Goal: Complete application form

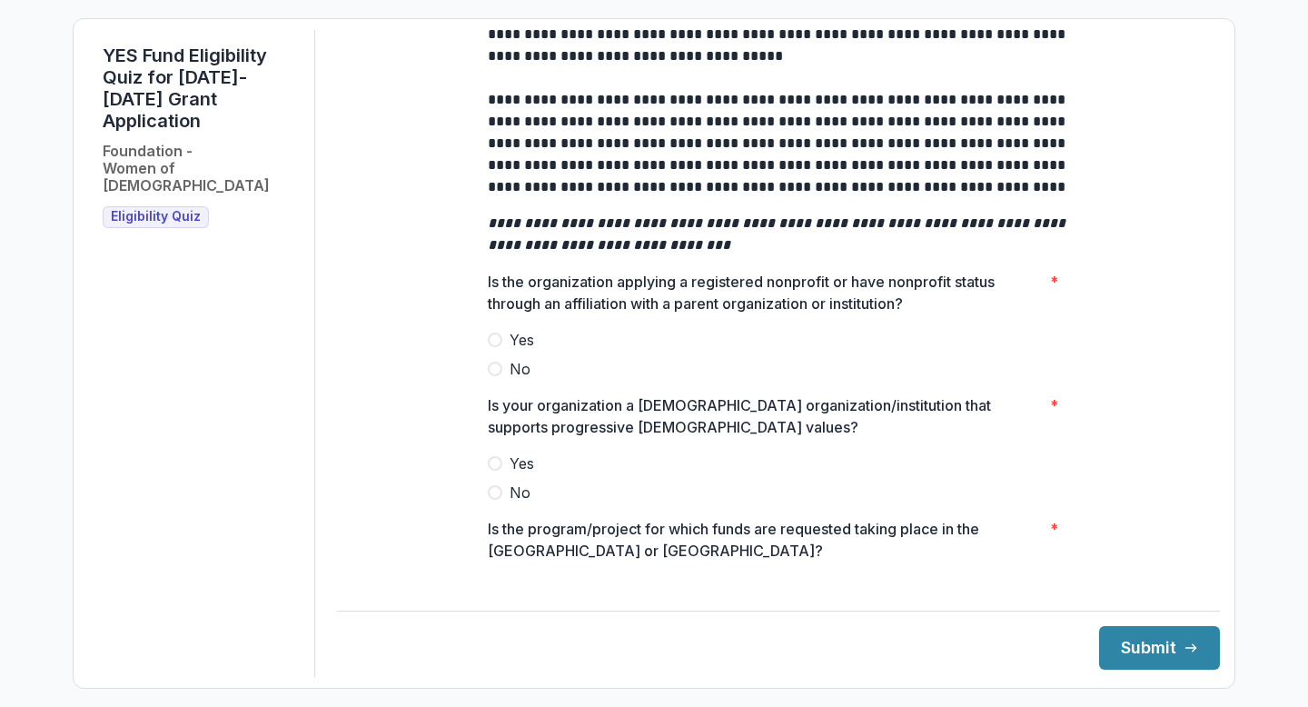
scroll to position [412, 0]
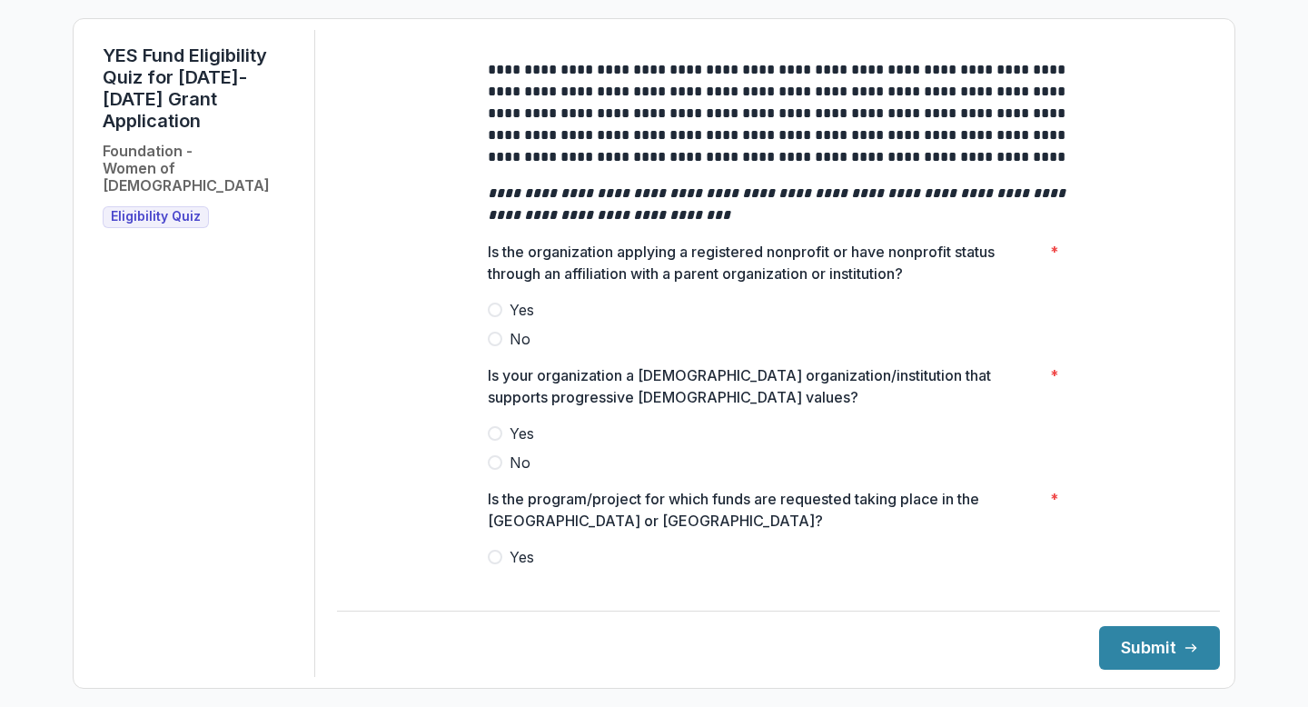
click at [504, 317] on label "Yes" at bounding box center [778, 310] width 581 height 22
click at [509, 439] on span "Yes" at bounding box center [521, 433] width 25 height 22
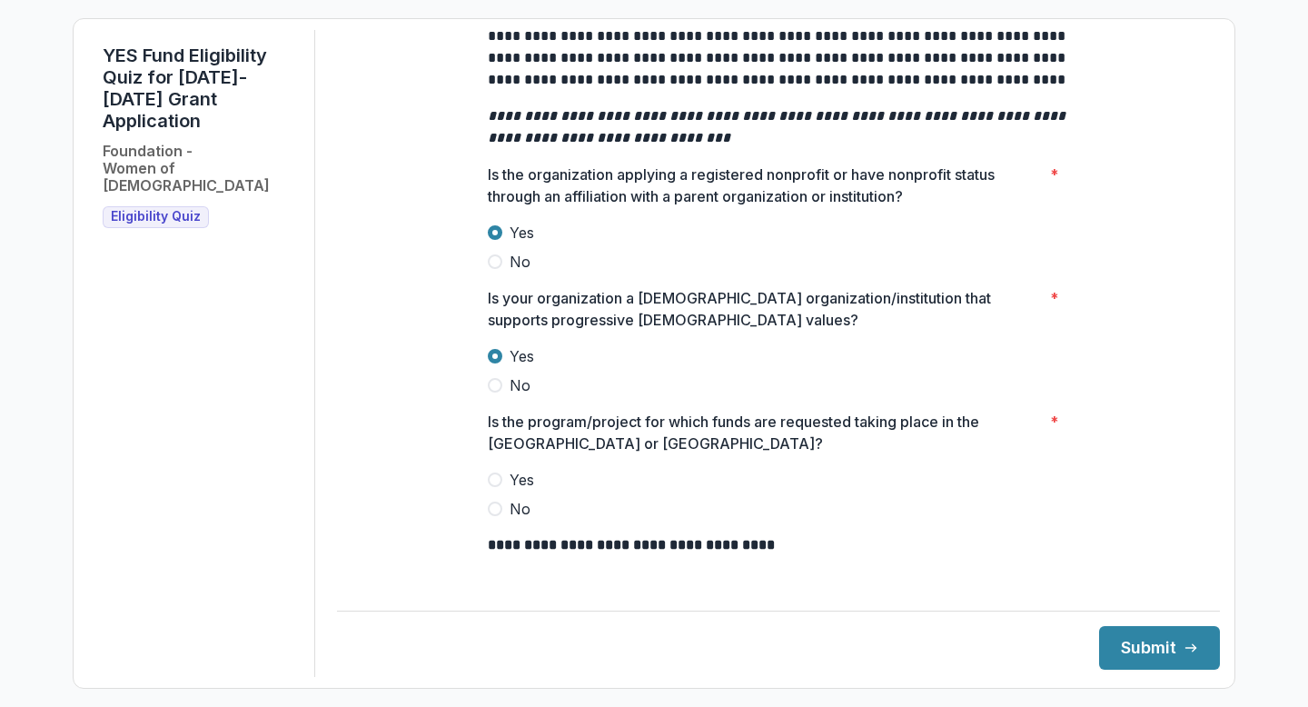
click at [516, 490] on span "Yes" at bounding box center [521, 480] width 25 height 22
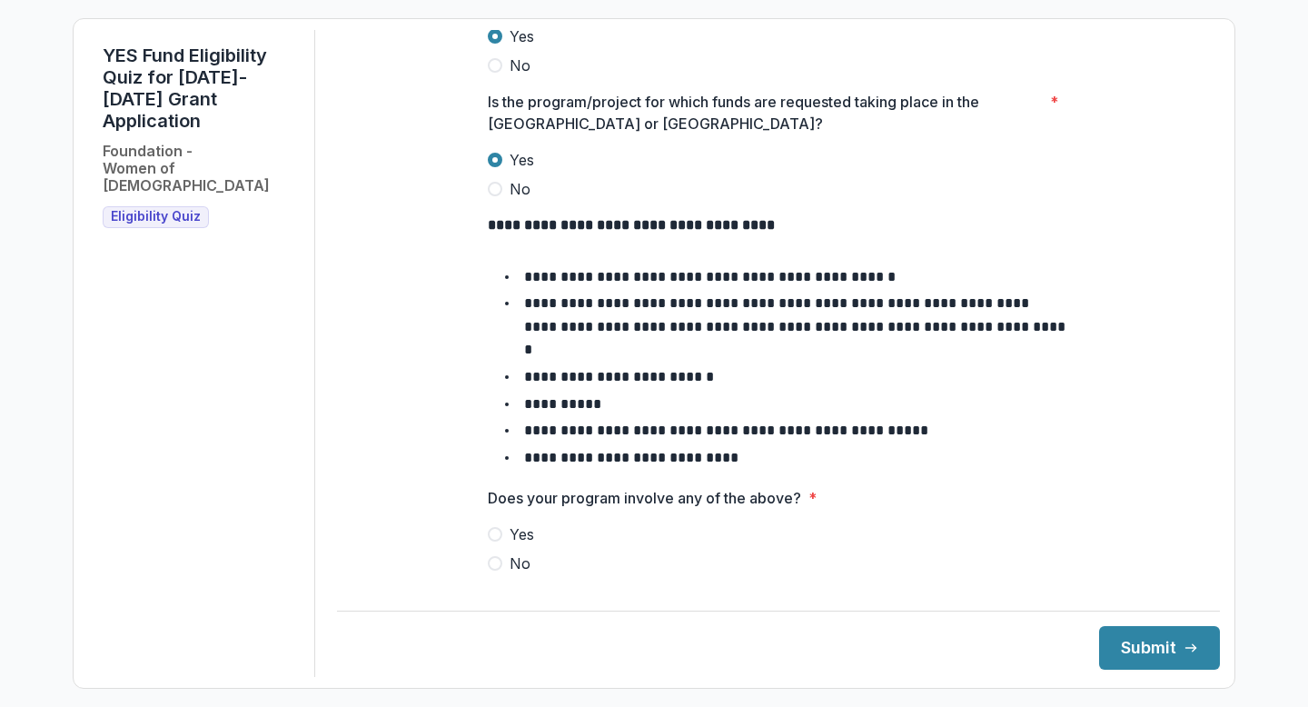
scroll to position [816, 0]
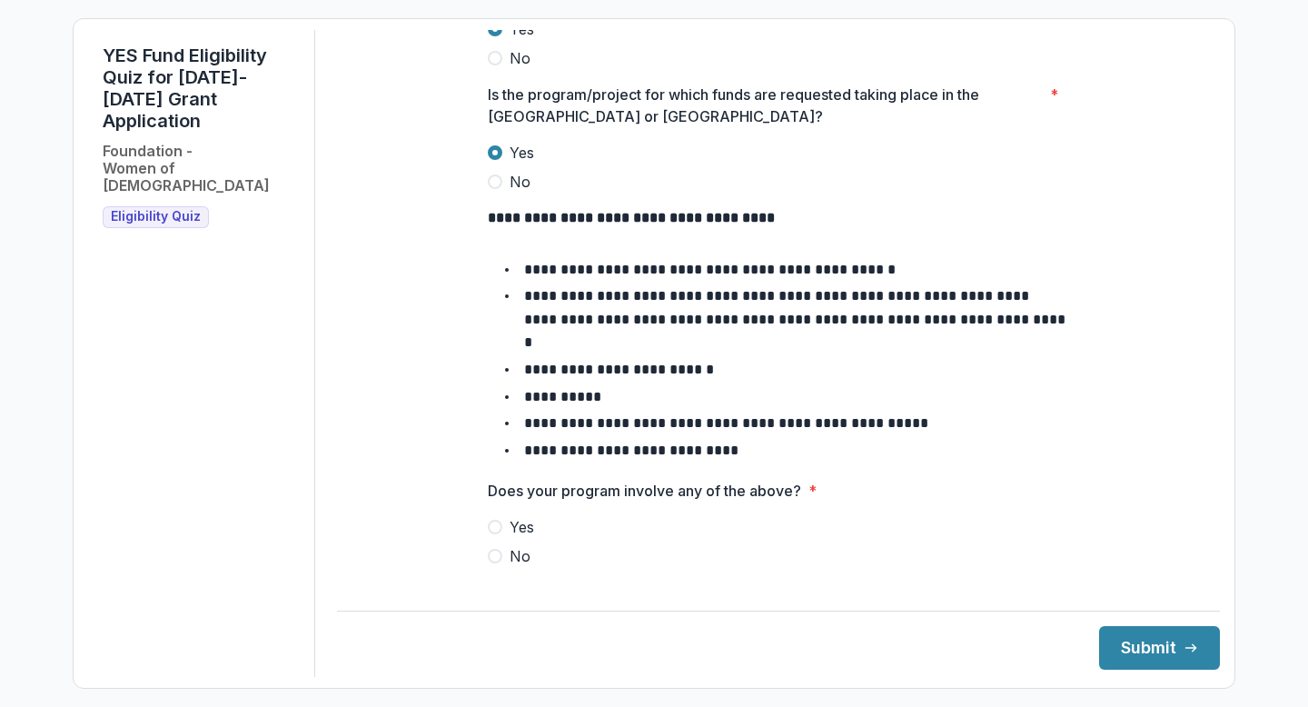
click at [517, 545] on span "No" at bounding box center [519, 556] width 21 height 22
click at [1142, 662] on button "Submit" at bounding box center [1159, 648] width 121 height 44
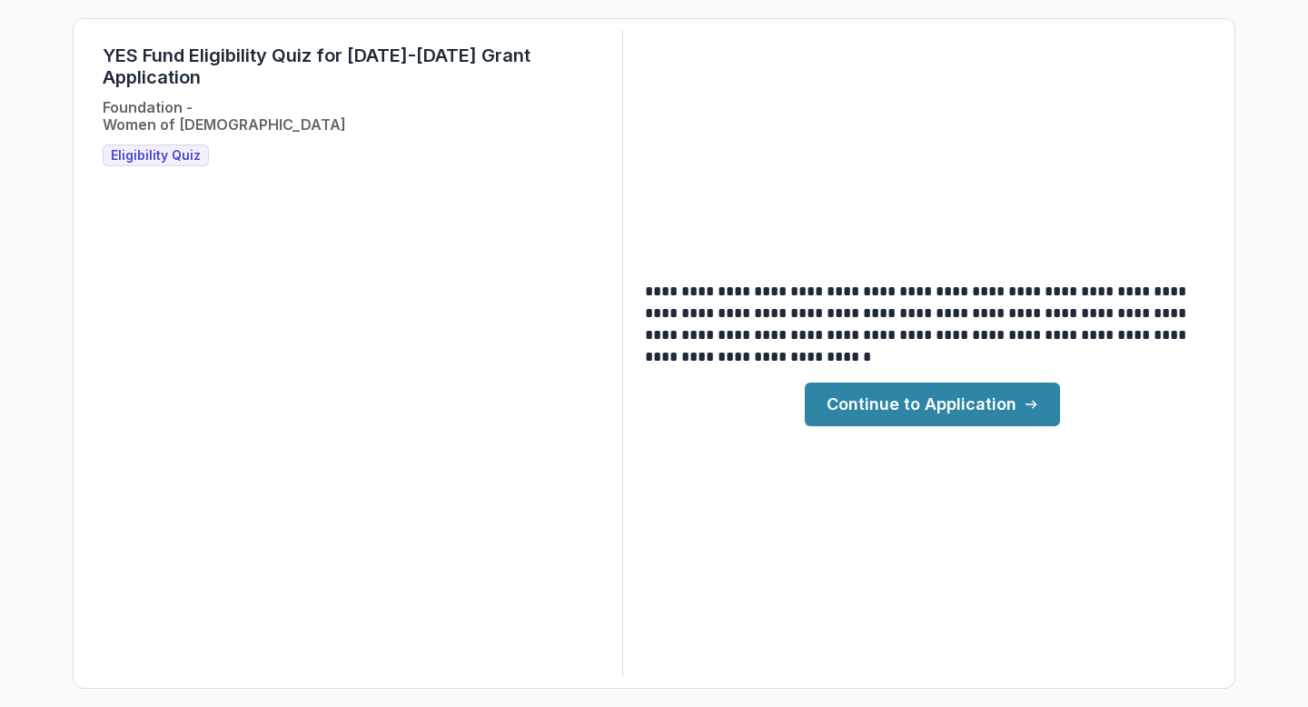
click at [954, 415] on link "Continue to Application" at bounding box center [932, 404] width 255 height 44
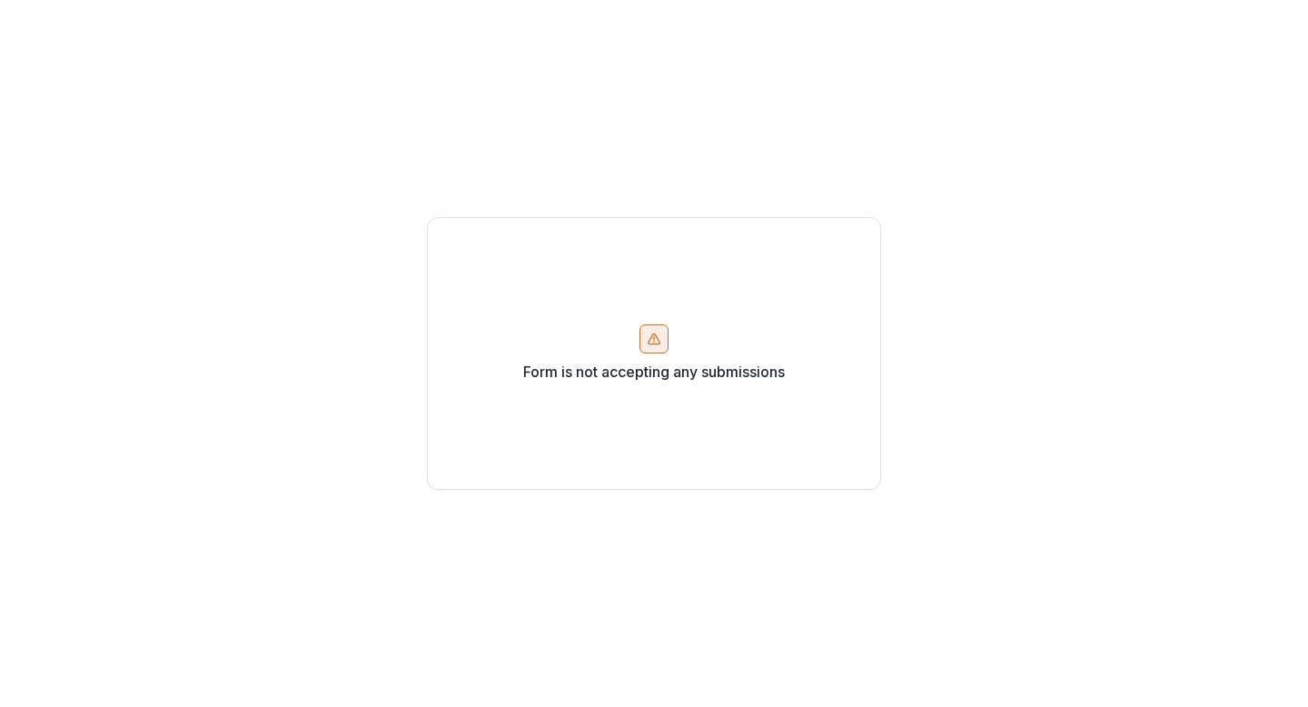
click at [662, 331] on div at bounding box center [653, 338] width 29 height 29
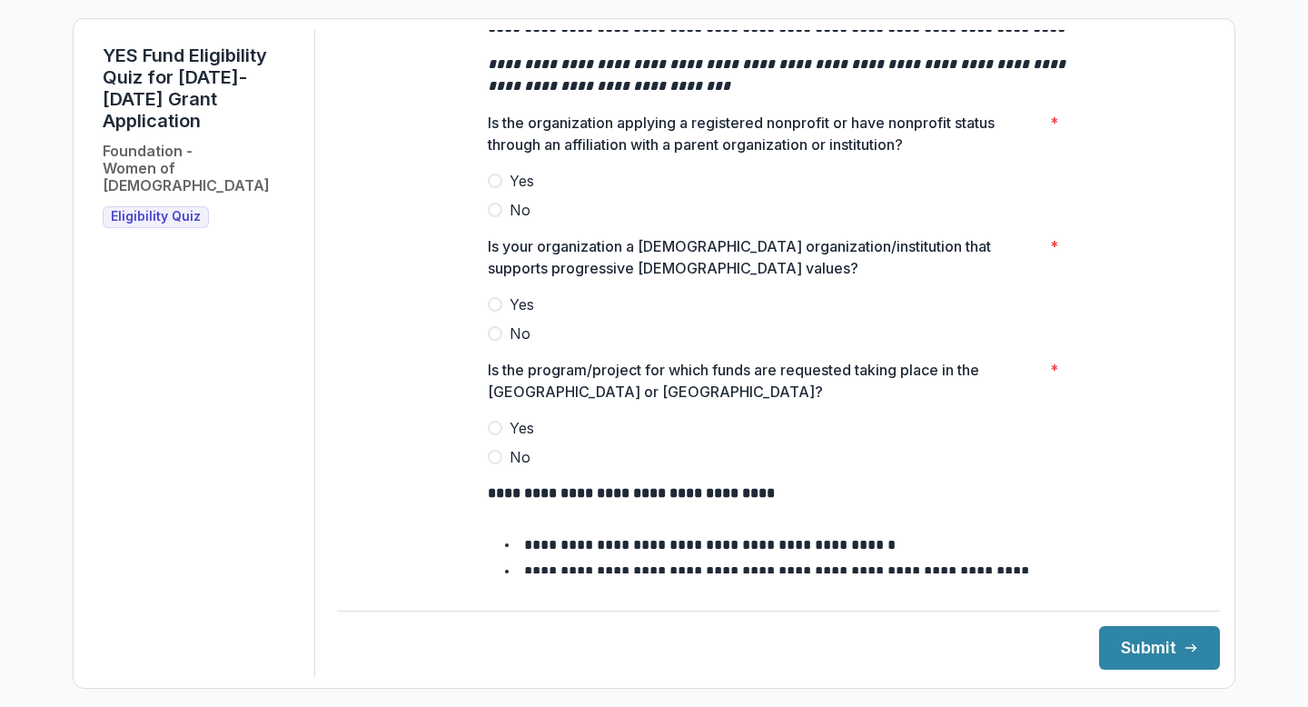
scroll to position [522, 0]
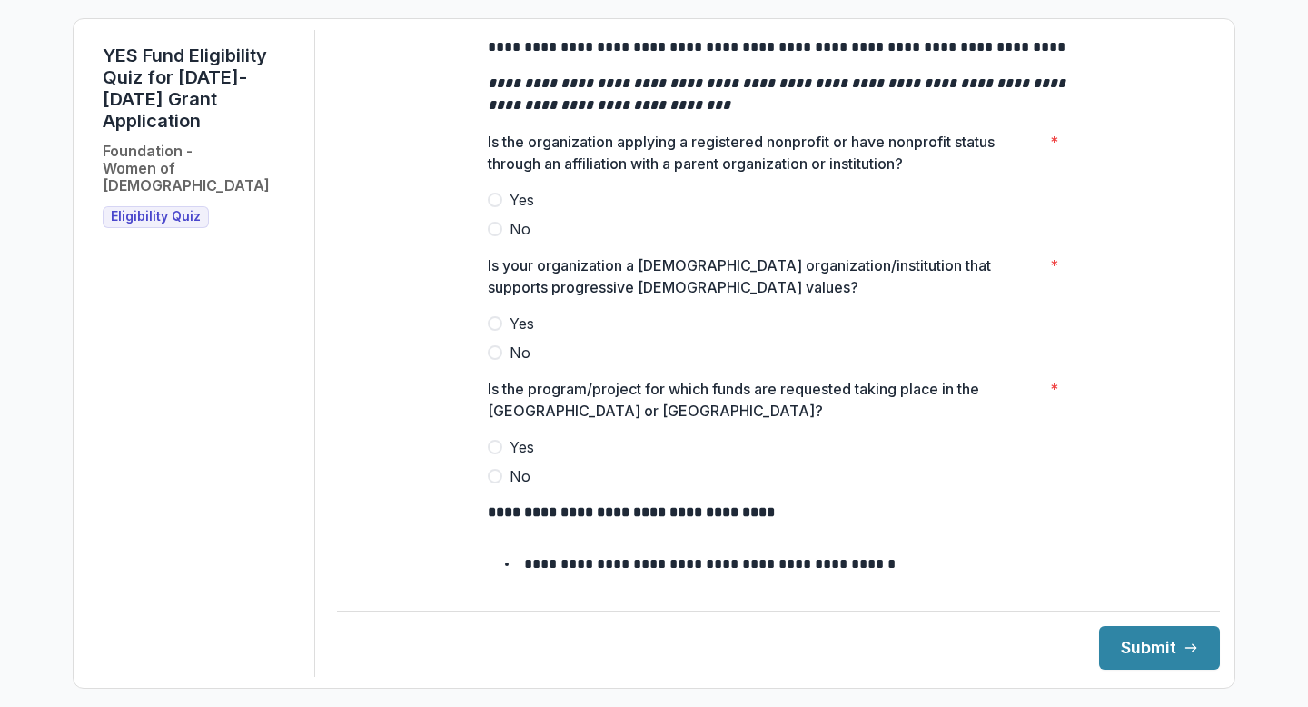
click at [500, 211] on label "Yes" at bounding box center [778, 200] width 581 height 22
click at [499, 334] on label "Yes" at bounding box center [778, 323] width 581 height 22
click at [509, 458] on span "Yes" at bounding box center [521, 447] width 25 height 22
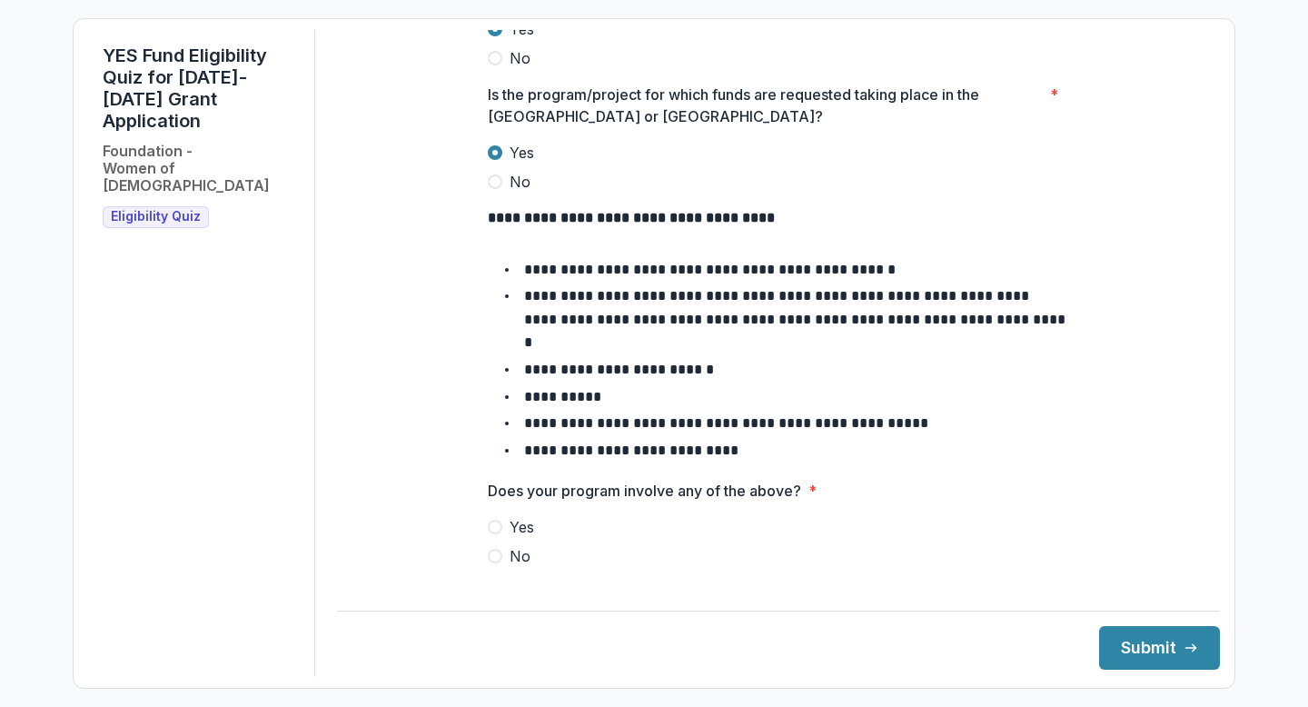
click at [511, 546] on span "No" at bounding box center [519, 556] width 21 height 22
click at [1099, 634] on button "Submit" at bounding box center [1159, 648] width 121 height 44
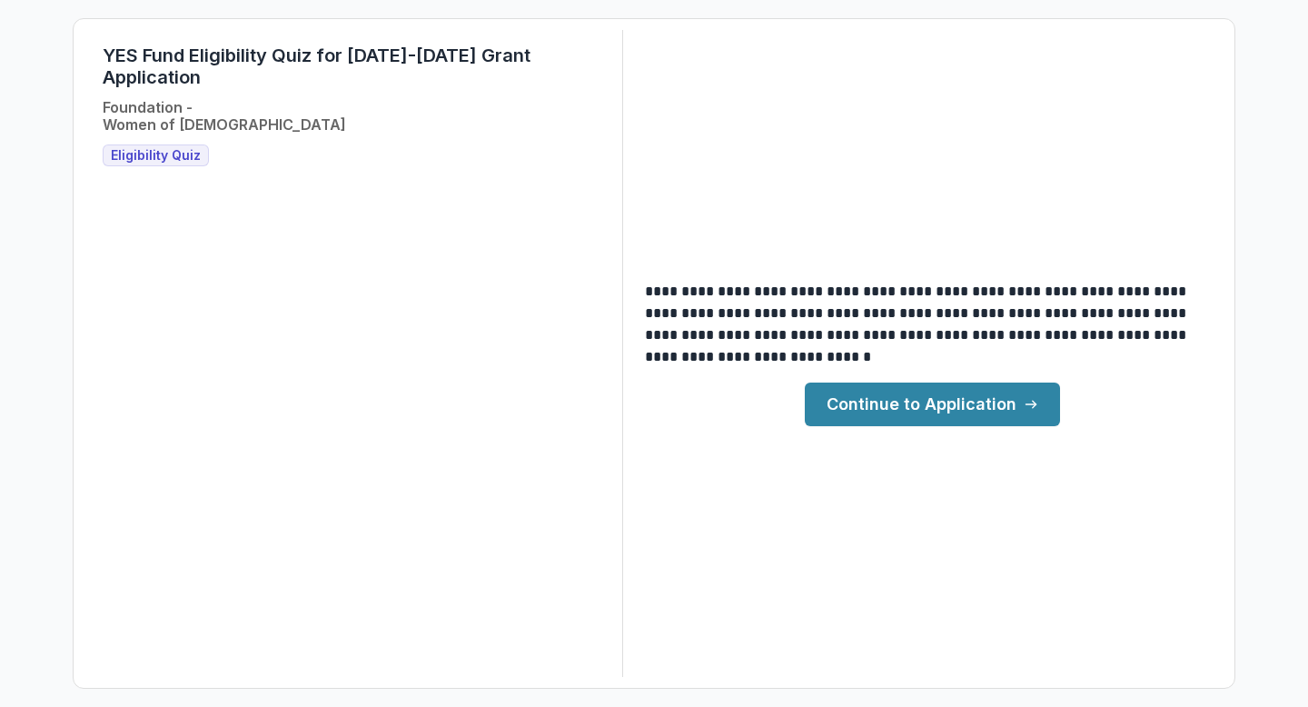
click at [1013, 411] on link "Continue to Application" at bounding box center [932, 404] width 255 height 44
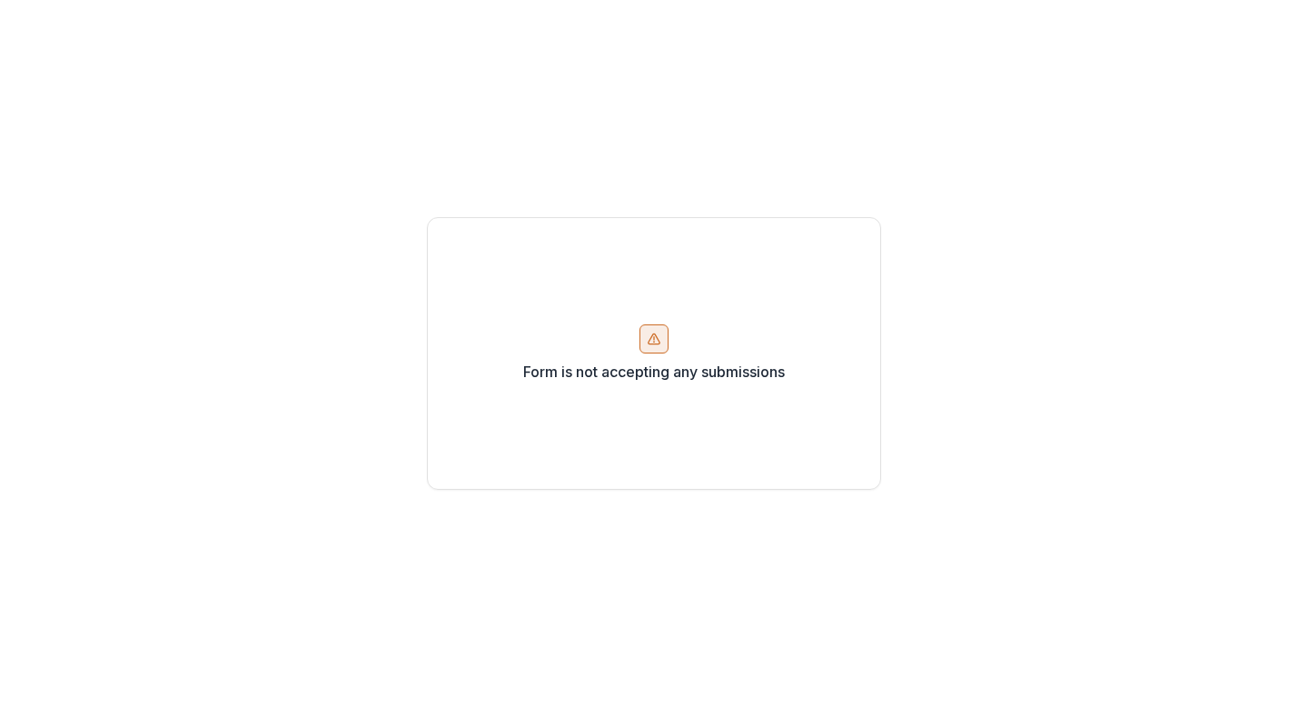
click at [662, 357] on div "Form is not accepting any submissions" at bounding box center [654, 353] width 454 height 272
click at [648, 345] on icon at bounding box center [654, 338] width 15 height 15
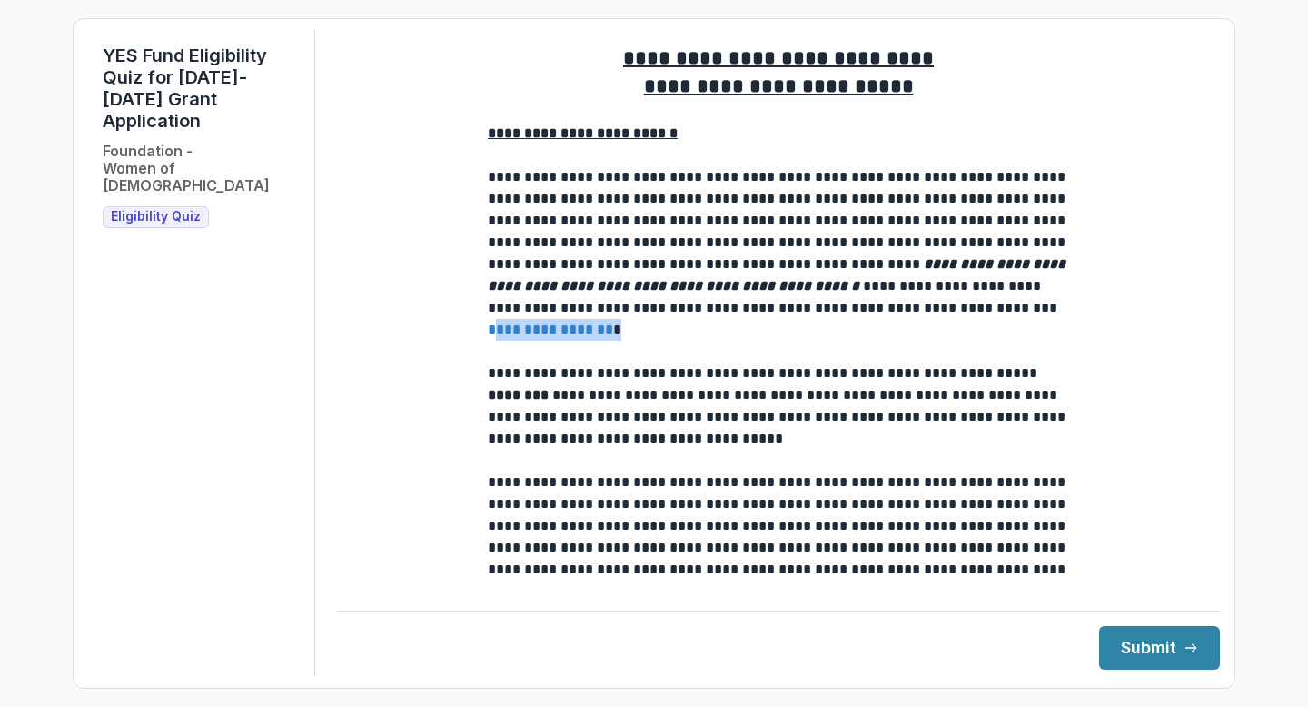
drag, startPoint x: 752, startPoint y: 346, endPoint x: 624, endPoint y: 348, distance: 128.1
click at [624, 341] on p "**********" at bounding box center [778, 253] width 581 height 174
click at [725, 282] on p "**********" at bounding box center [778, 253] width 581 height 174
